Goal: Task Accomplishment & Management: Manage account settings

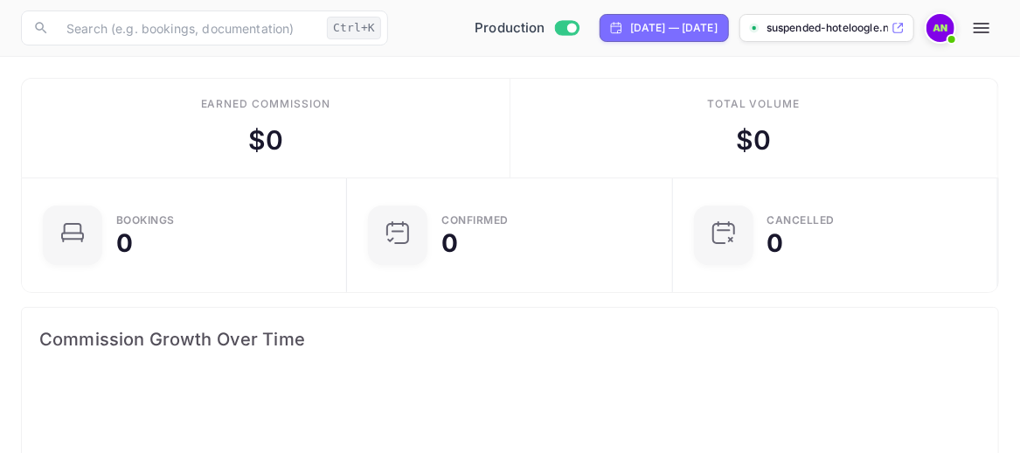
click at [940, 24] on img at bounding box center [940, 28] width 28 height 28
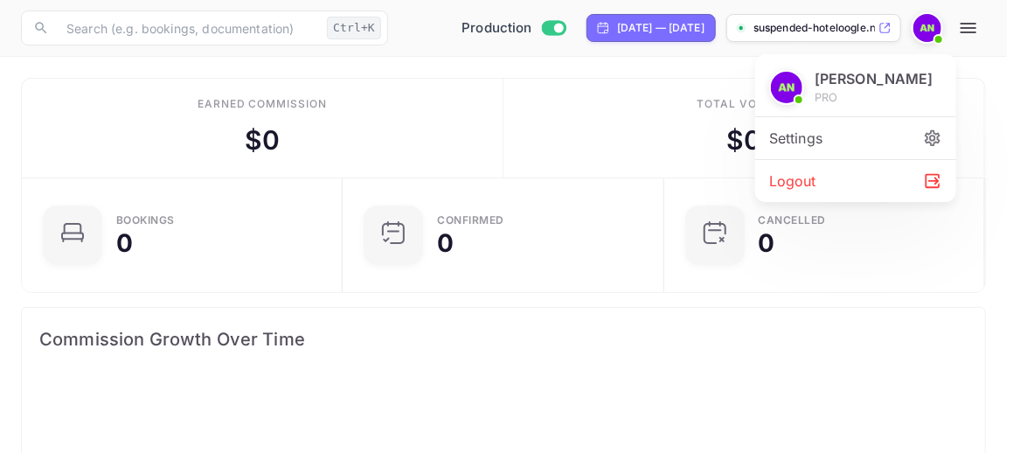
click at [940, 24] on div at bounding box center [510, 226] width 1020 height 453
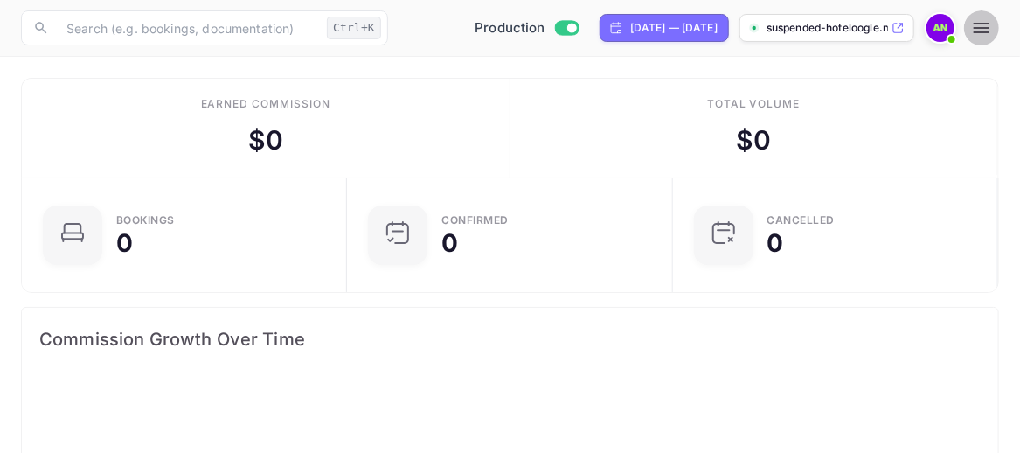
click at [978, 35] on icon "button" at bounding box center [981, 27] width 21 height 21
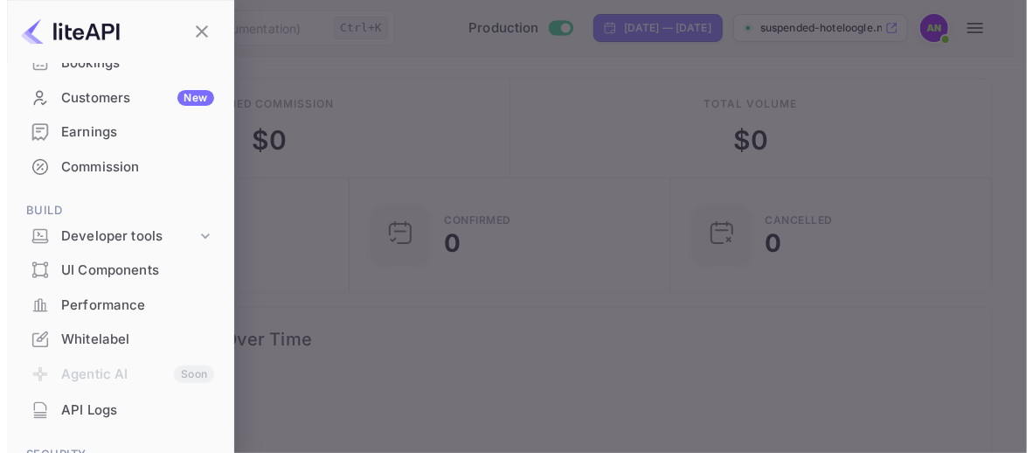
scroll to position [68, 0]
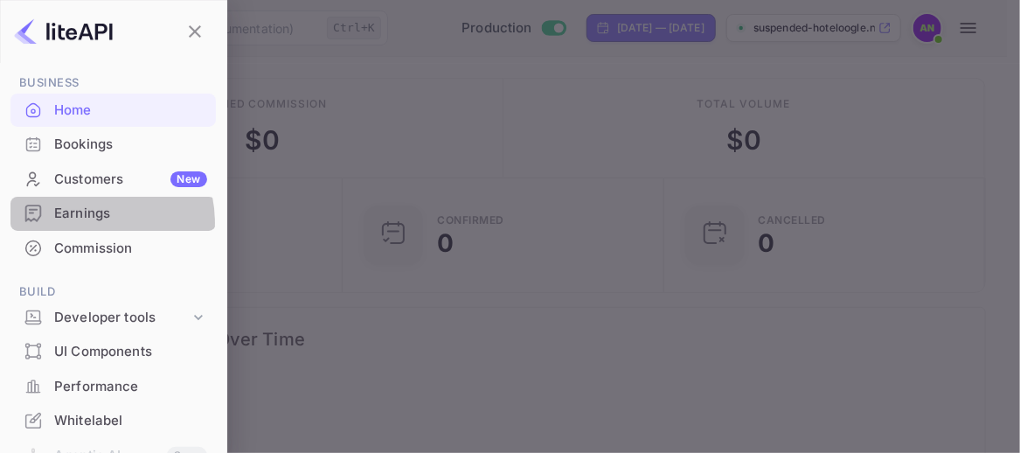
click at [81, 222] on div "Earnings" at bounding box center [130, 214] width 153 height 20
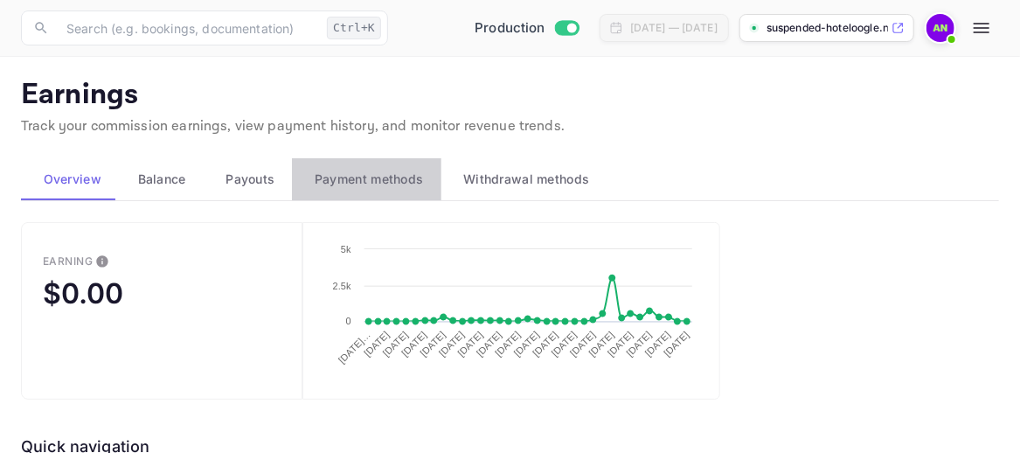
click at [350, 180] on span "Payment methods" at bounding box center [369, 179] width 109 height 21
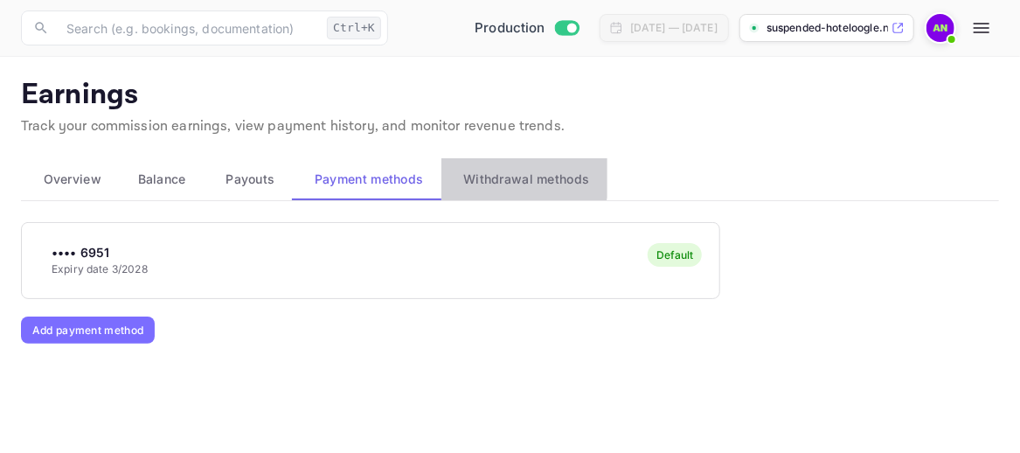
click at [516, 176] on span "Withdrawal methods" at bounding box center [526, 179] width 126 height 21
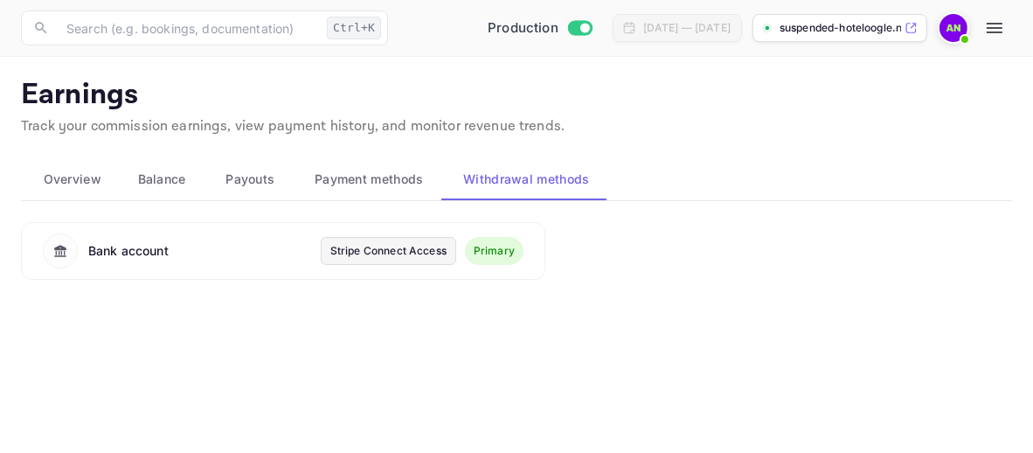
click at [395, 253] on div "Stripe Connect Access" at bounding box center [388, 251] width 116 height 16
click at [939, 35] on div at bounding box center [953, 27] width 31 height 31
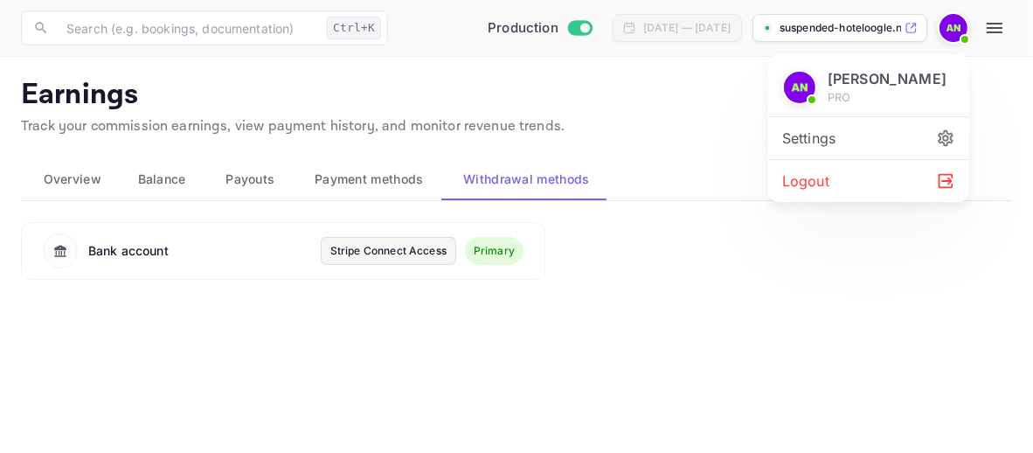
click at [1002, 33] on div at bounding box center [516, 226] width 1033 height 453
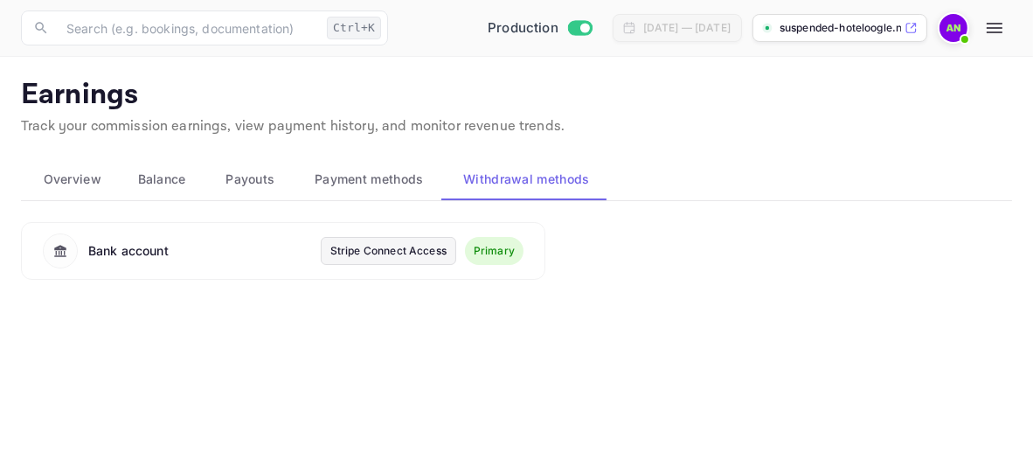
click at [992, 30] on icon "button" at bounding box center [994, 27] width 21 height 21
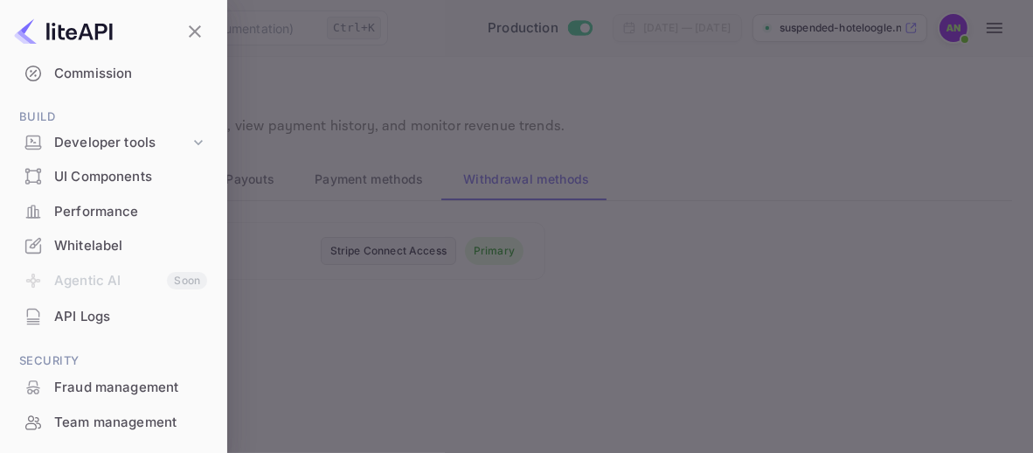
scroll to position [329, 0]
